Goal: Find specific page/section: Find specific page/section

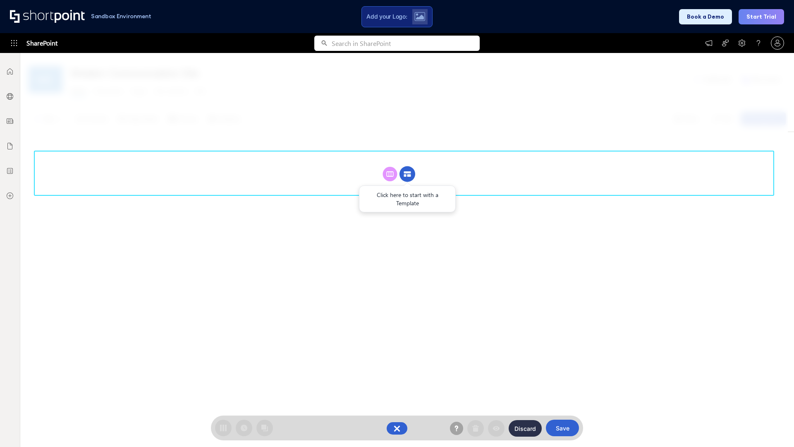
click at [407, 174] on circle at bounding box center [408, 174] width 16 height 16
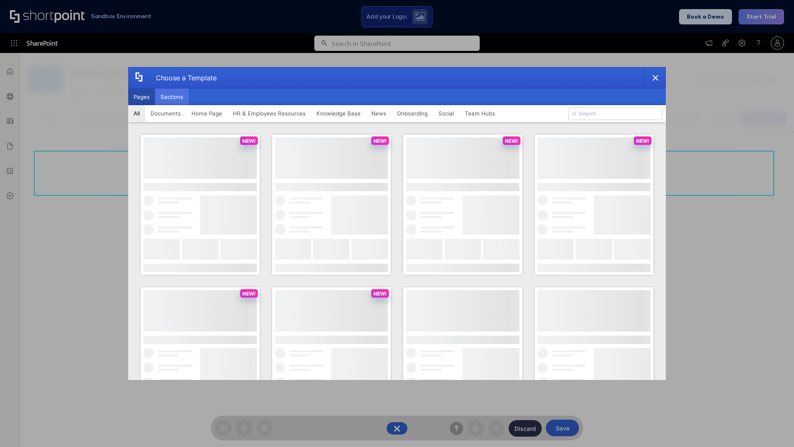
click at [172, 97] on button "Sections" at bounding box center [172, 97] width 34 height 17
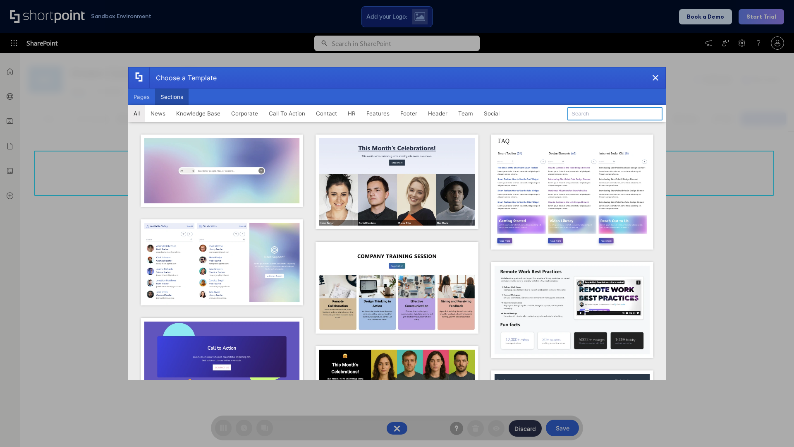
type input "Company Policy"
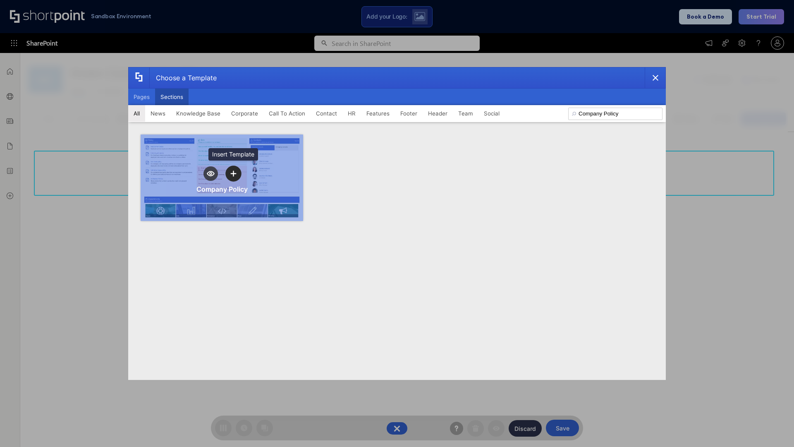
click at [233, 173] on icon "template selector" at bounding box center [233, 173] width 6 height 6
